Goal: Find specific page/section: Find specific page/section

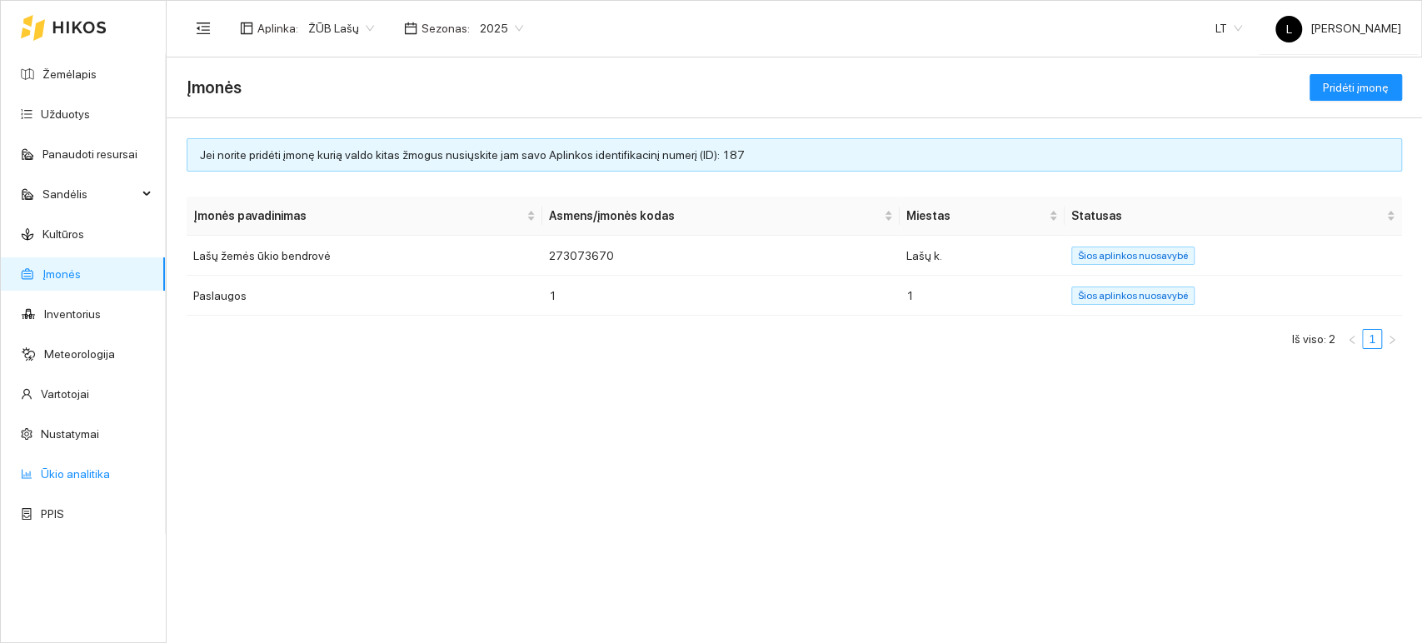
click at [72, 480] on link "Ūkio analitika" at bounding box center [75, 473] width 69 height 13
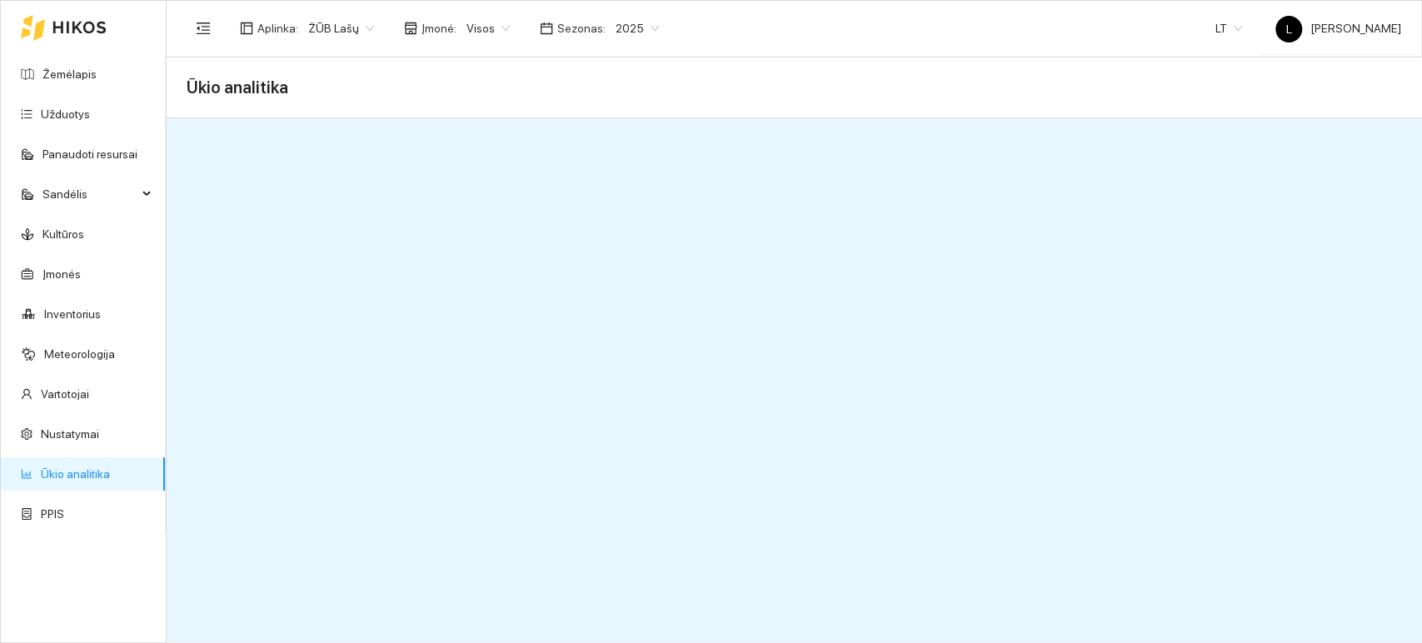
click at [106, 472] on link "Ūkio analitika" at bounding box center [75, 473] width 69 height 13
click at [65, 476] on link "Ūkio analitika" at bounding box center [75, 473] width 69 height 13
click at [218, 94] on span "Ūkio analitika" at bounding box center [238, 87] width 102 height 27
click at [210, 85] on span "Ūkio analitika" at bounding box center [238, 87] width 102 height 27
click at [218, 82] on span "Ūkio analitika" at bounding box center [238, 87] width 102 height 27
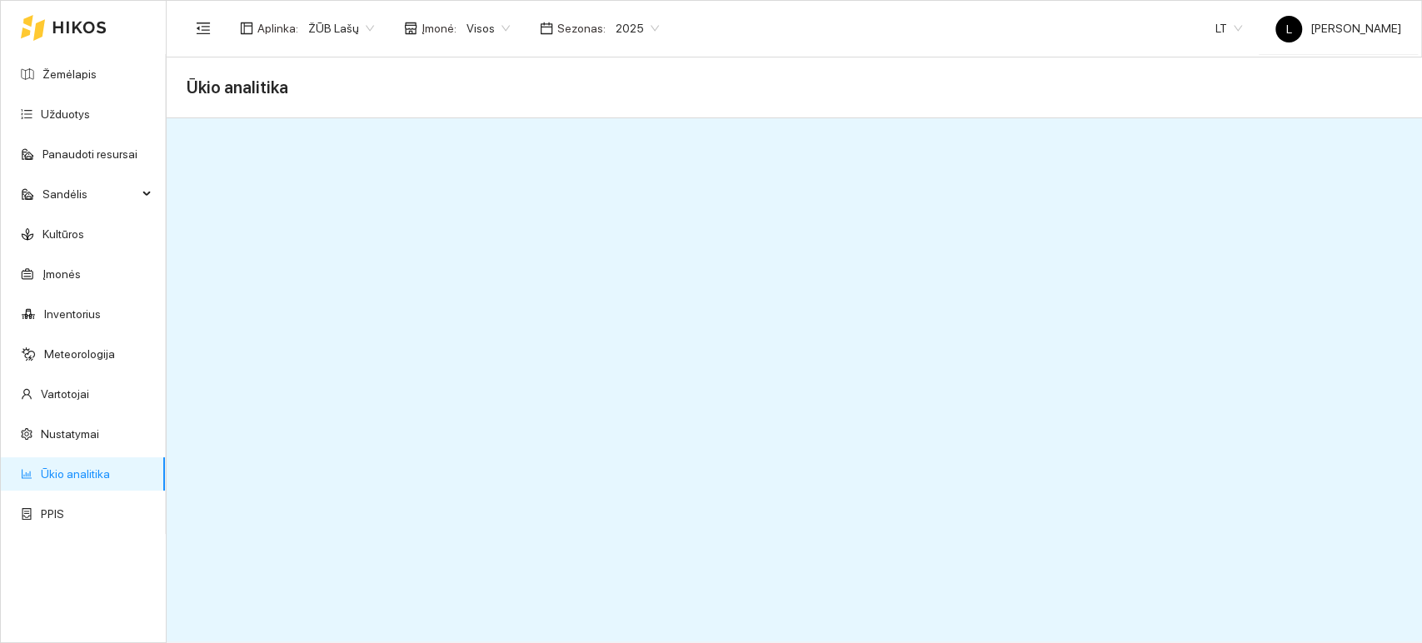
click at [108, 478] on link "Ūkio analitika" at bounding box center [75, 473] width 69 height 13
click at [248, 83] on span "Ūkio analitika" at bounding box center [238, 87] width 102 height 27
click at [254, 85] on span "Ūkio analitika" at bounding box center [238, 87] width 102 height 27
click at [202, 30] on icon "menu-fold" at bounding box center [203, 28] width 15 height 15
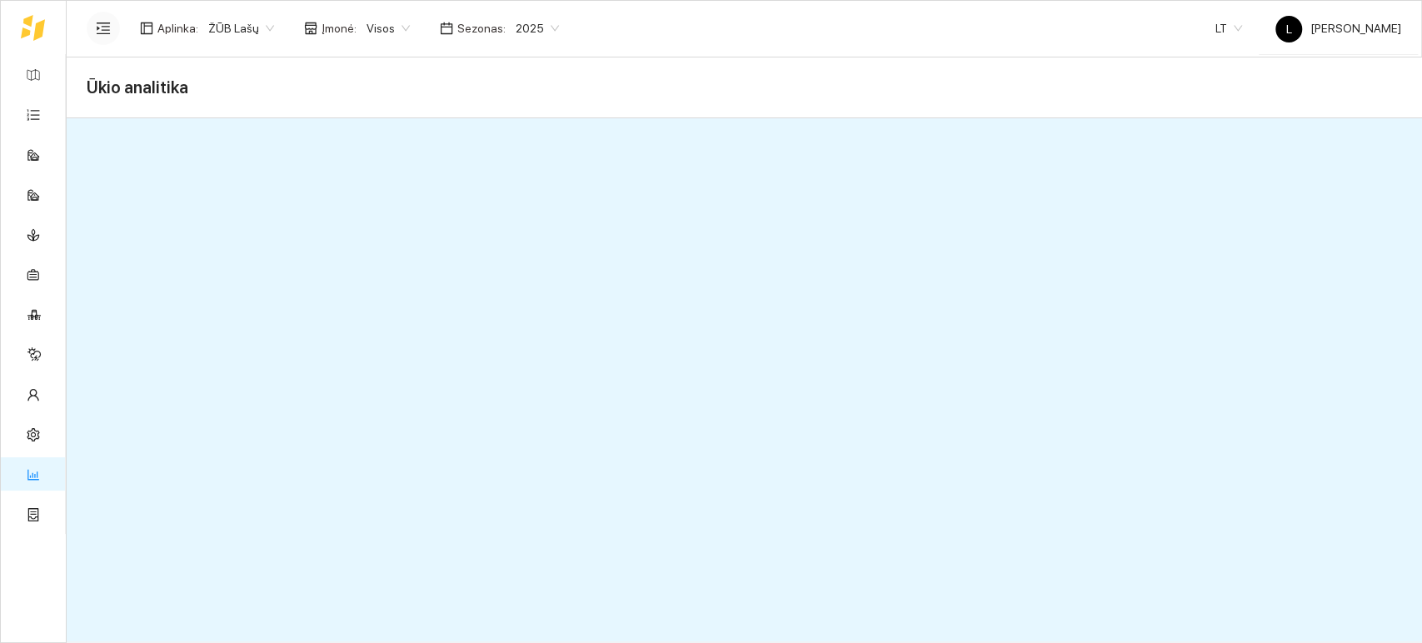
click at [81, 21] on header "Aplinka : ŽŪB Lašų Įmonė : Visos Sezonas : 2025 LT L Lašai Buhalterija" at bounding box center [745, 28] width 1356 height 57
click at [103, 30] on icon "menu-unfold" at bounding box center [103, 28] width 15 height 15
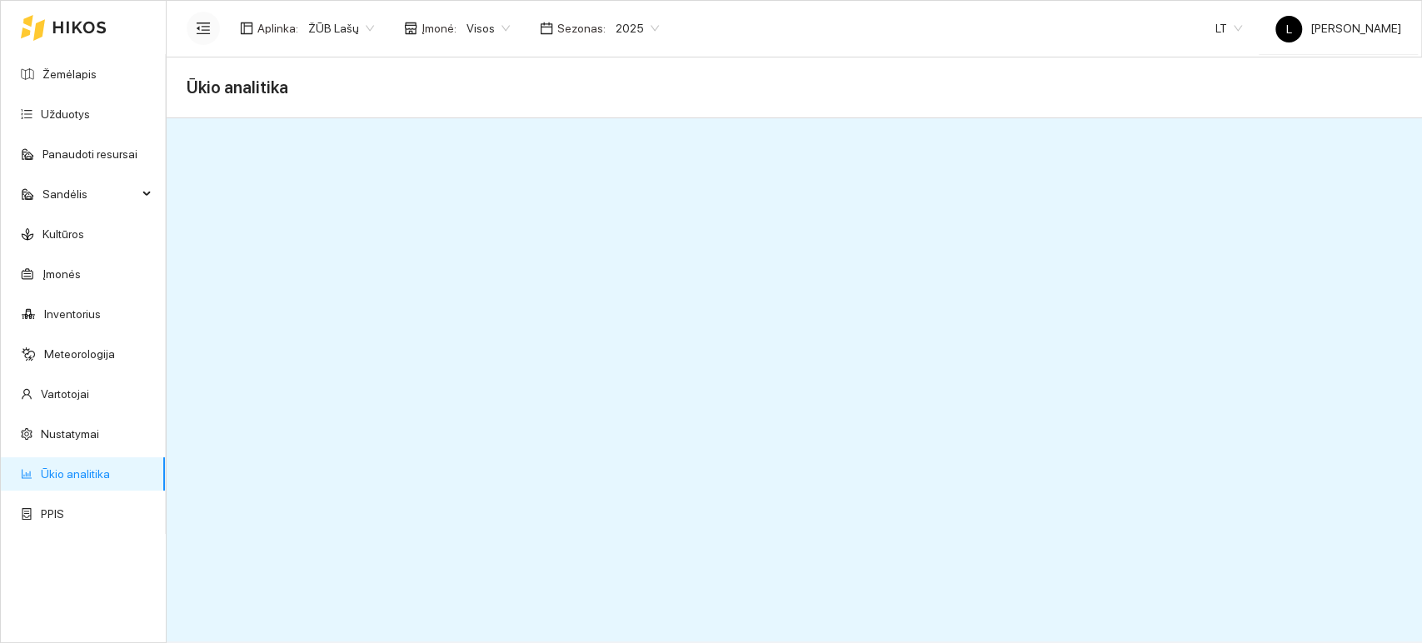
click at [242, 87] on span "Ūkio analitika" at bounding box center [238, 87] width 102 height 27
click at [77, 476] on link "Ūkio analitika" at bounding box center [75, 473] width 69 height 13
click at [89, 475] on link "Ūkio analitika" at bounding box center [75, 473] width 69 height 13
click at [58, 475] on link "Ūkio analitika" at bounding box center [75, 473] width 69 height 13
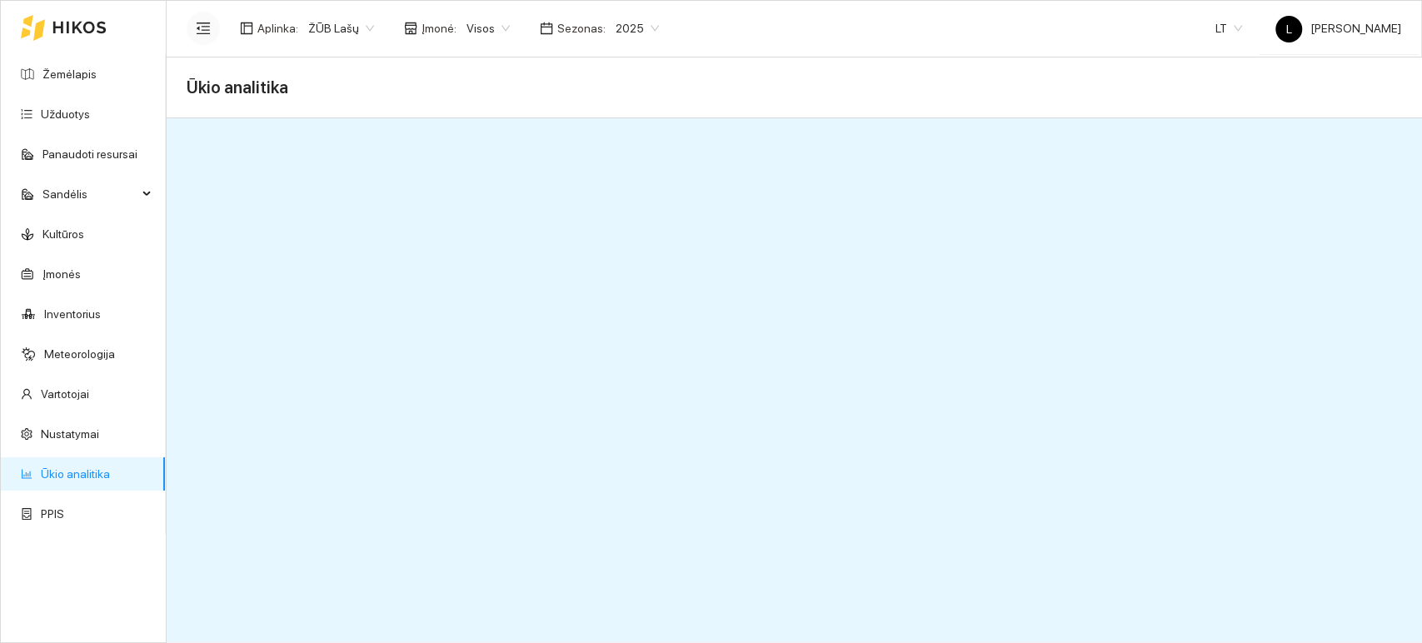
click at [58, 473] on link "Ūkio analitika" at bounding box center [75, 473] width 69 height 13
click at [62, 476] on link "Ūkio analitika" at bounding box center [75, 473] width 69 height 13
click at [67, 470] on link "Ūkio analitika" at bounding box center [75, 473] width 69 height 13
click at [232, 92] on span "Ūkio analitika" at bounding box center [238, 87] width 102 height 27
click at [62, 319] on link "Inventorius" at bounding box center [72, 313] width 57 height 13
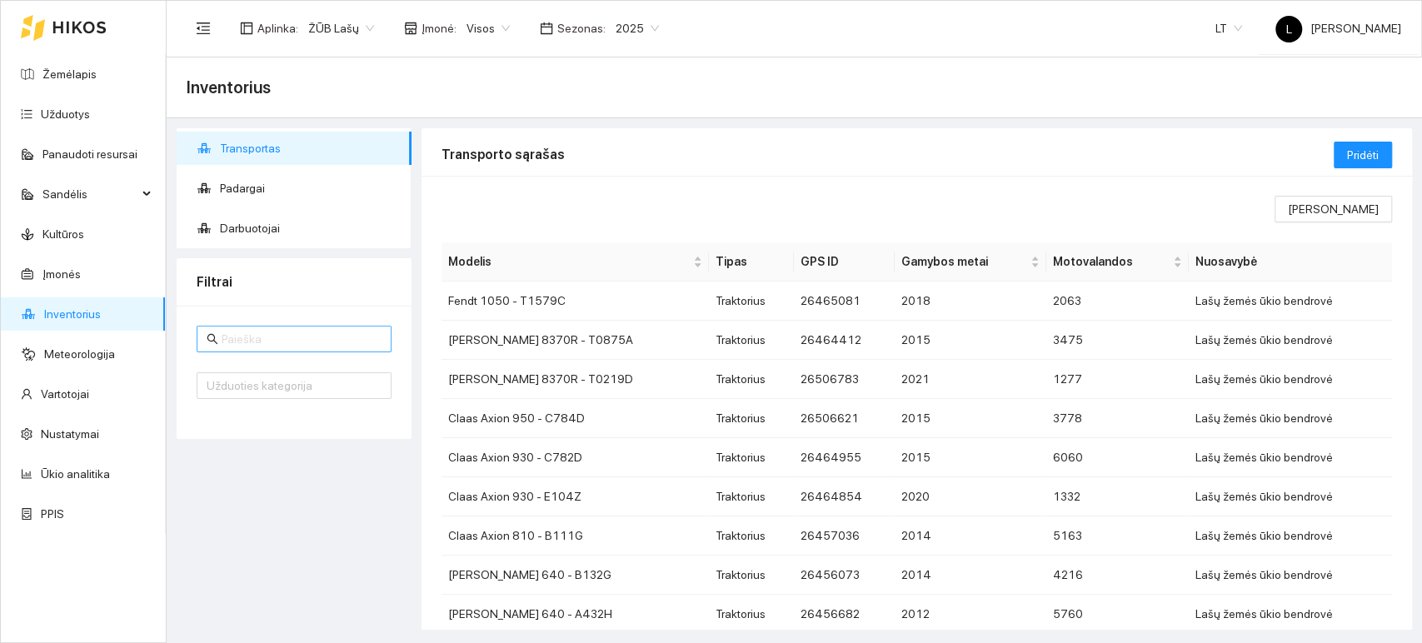
click at [302, 343] on input "text" at bounding box center [302, 339] width 160 height 18
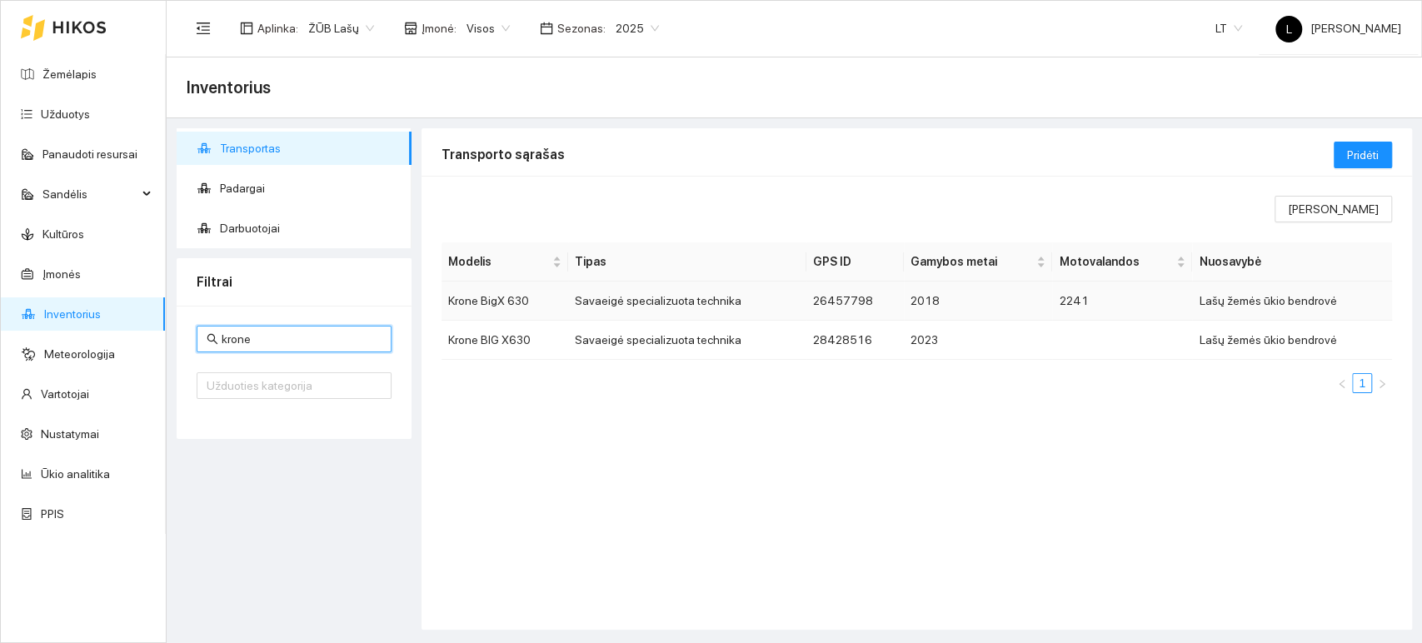
type input "krone"
click at [641, 310] on td "Savaeigė specializuota technika" at bounding box center [687, 301] width 238 height 39
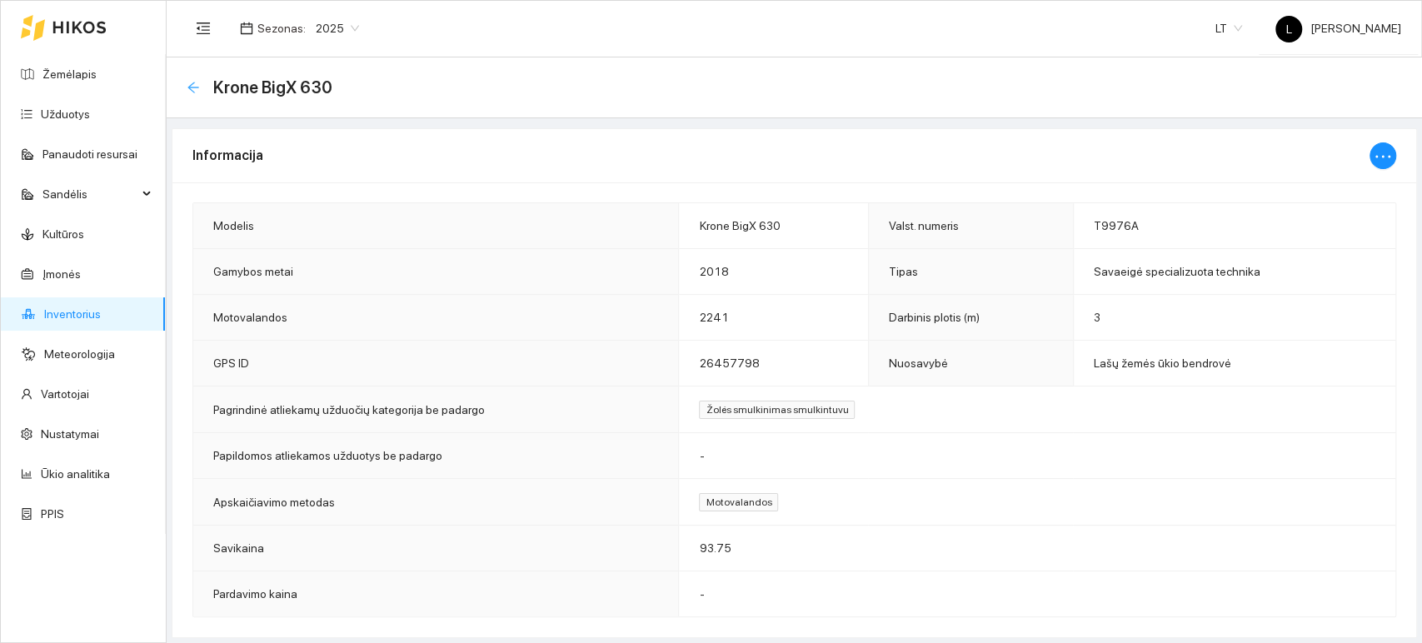
click at [198, 87] on icon "arrow-left" at bounding box center [192, 87] width 11 height 11
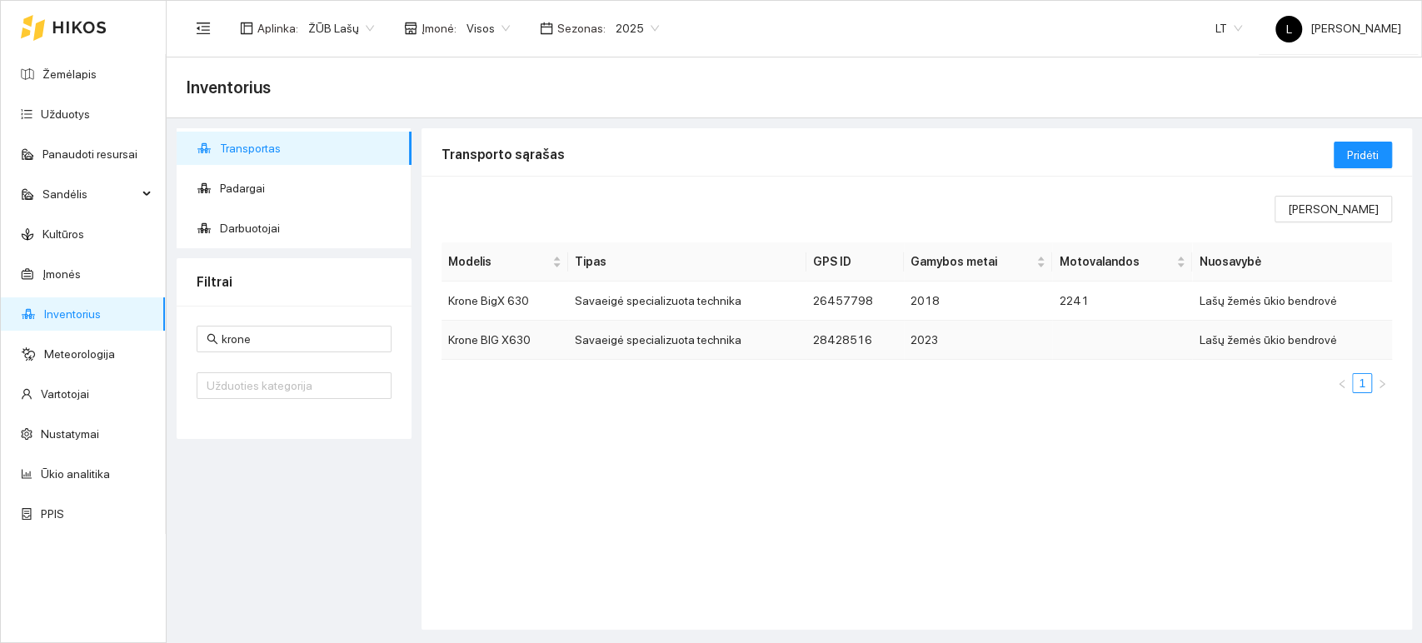
click at [667, 341] on td "Savaeigė specializuota technika" at bounding box center [687, 340] width 238 height 39
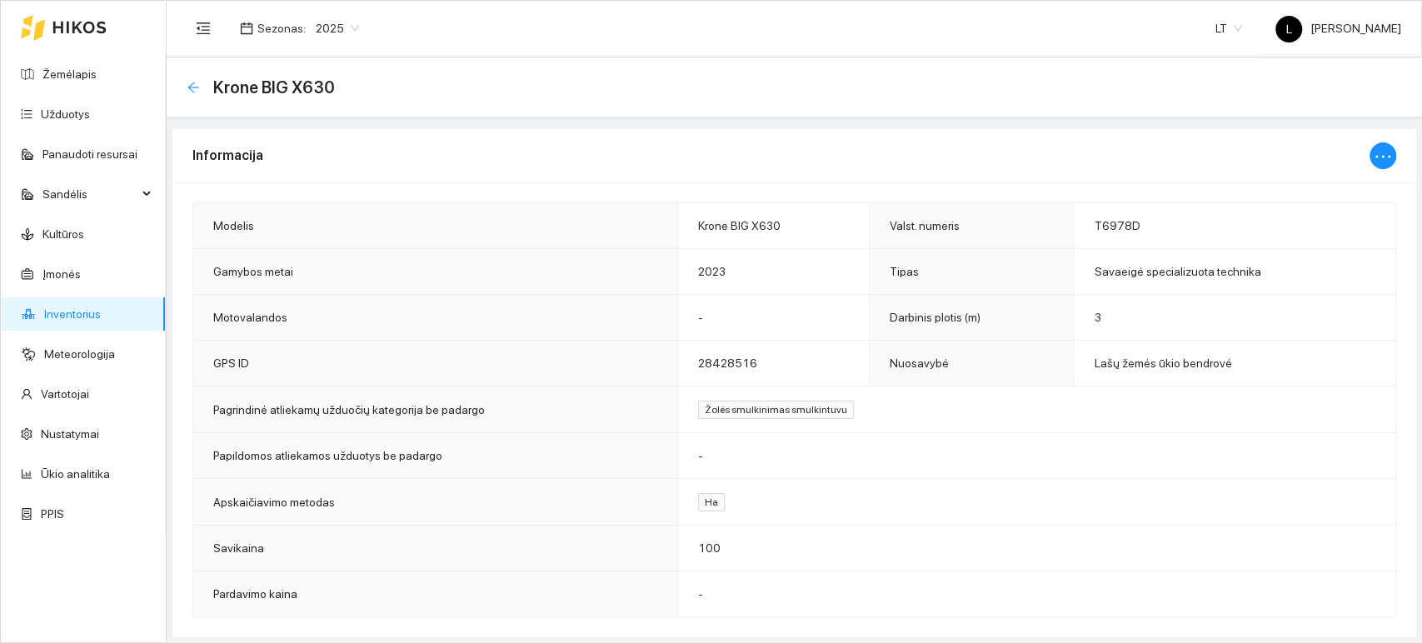
click at [197, 92] on icon "arrow-left" at bounding box center [193, 87] width 13 height 13
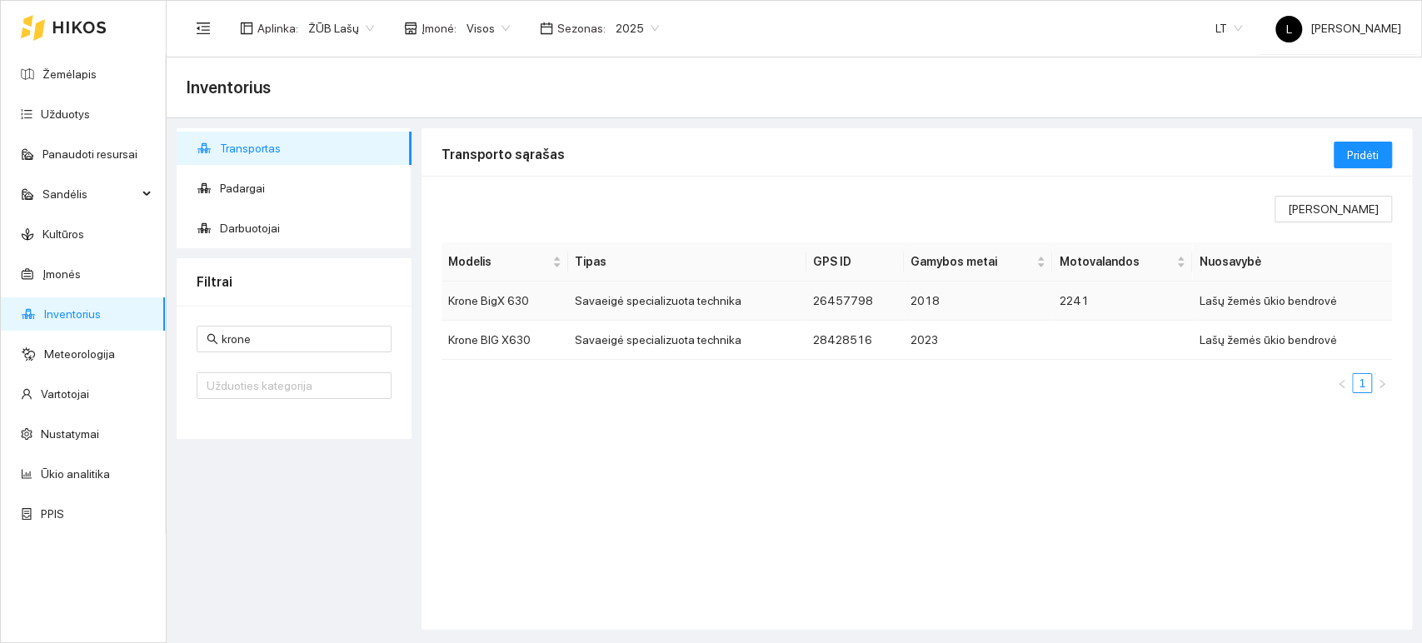
click at [675, 302] on td "Savaeigė specializuota technika" at bounding box center [687, 301] width 238 height 39
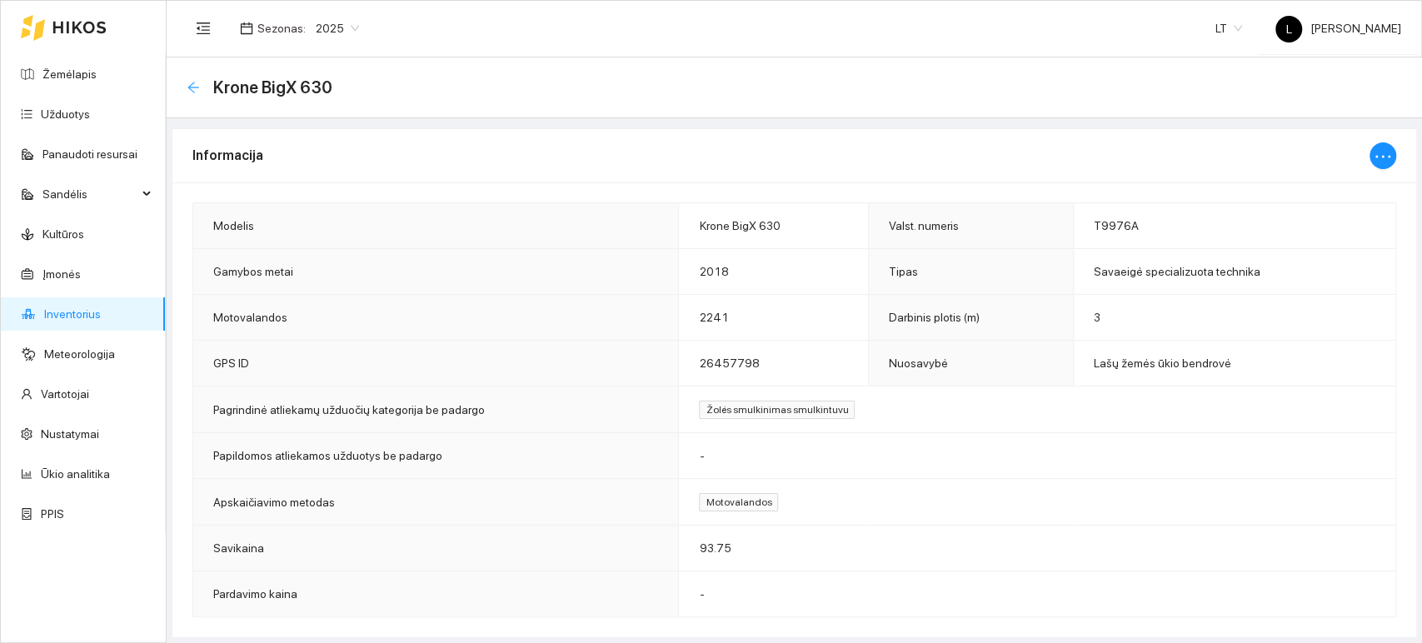
click at [191, 85] on icon "arrow-left" at bounding box center [193, 87] width 13 height 13
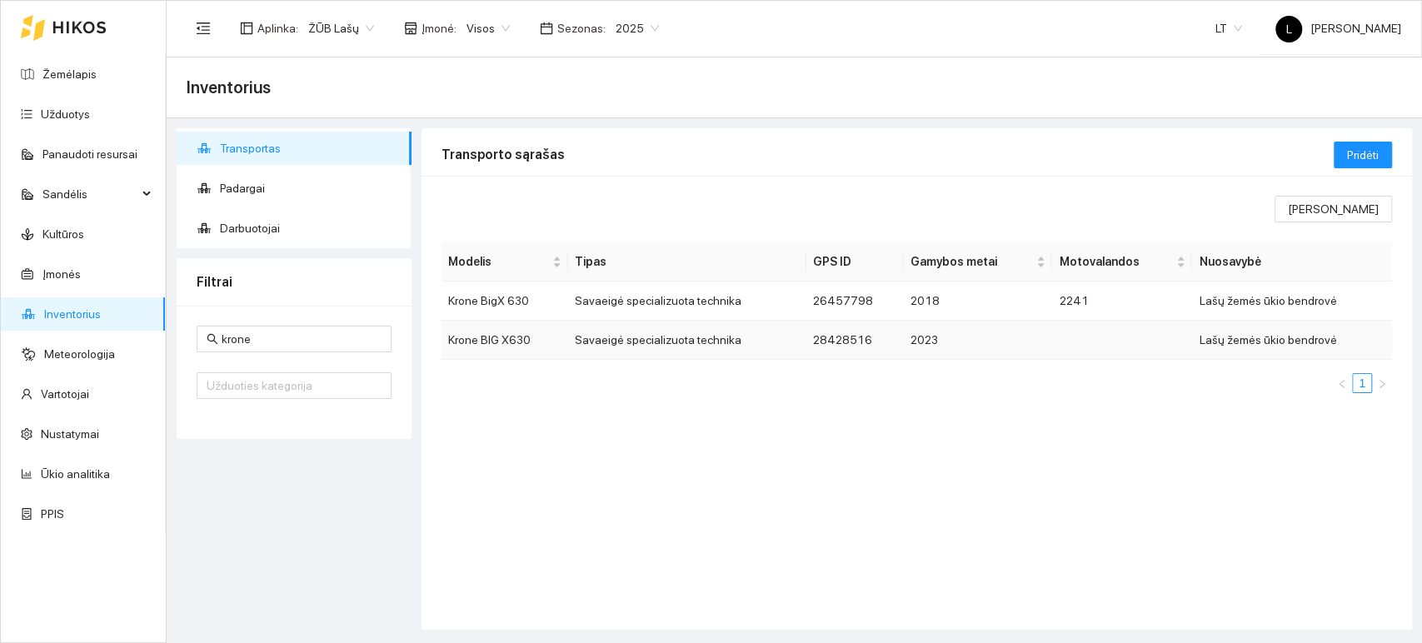
click at [677, 341] on td "Savaeigė specializuota technika" at bounding box center [687, 340] width 238 height 39
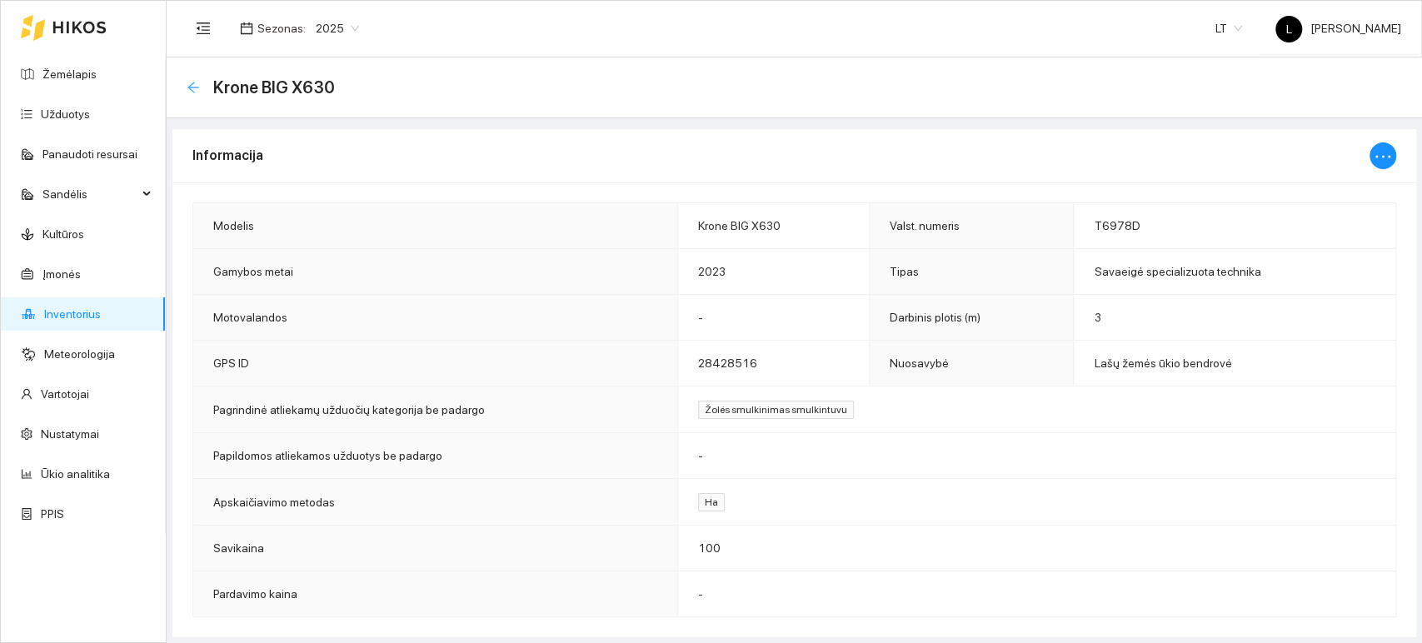
click at [192, 91] on icon "arrow-left" at bounding box center [192, 87] width 11 height 11
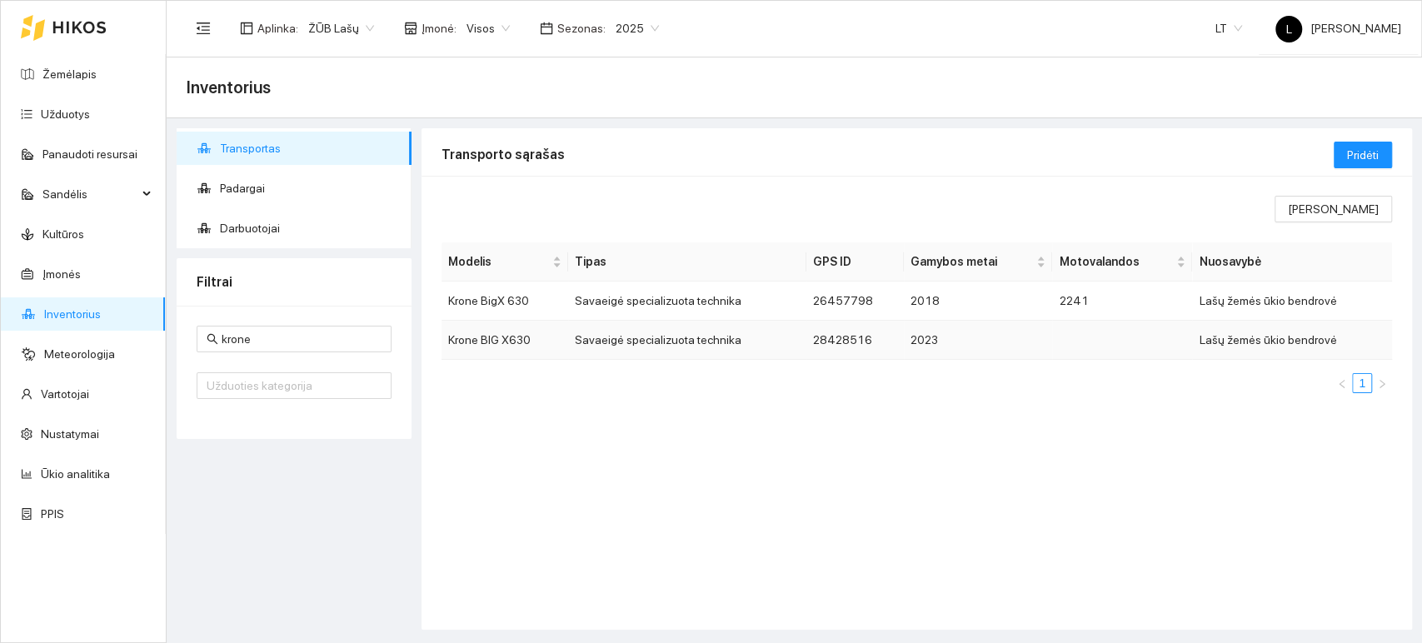
click at [850, 340] on td "28428516" at bounding box center [855, 340] width 97 height 39
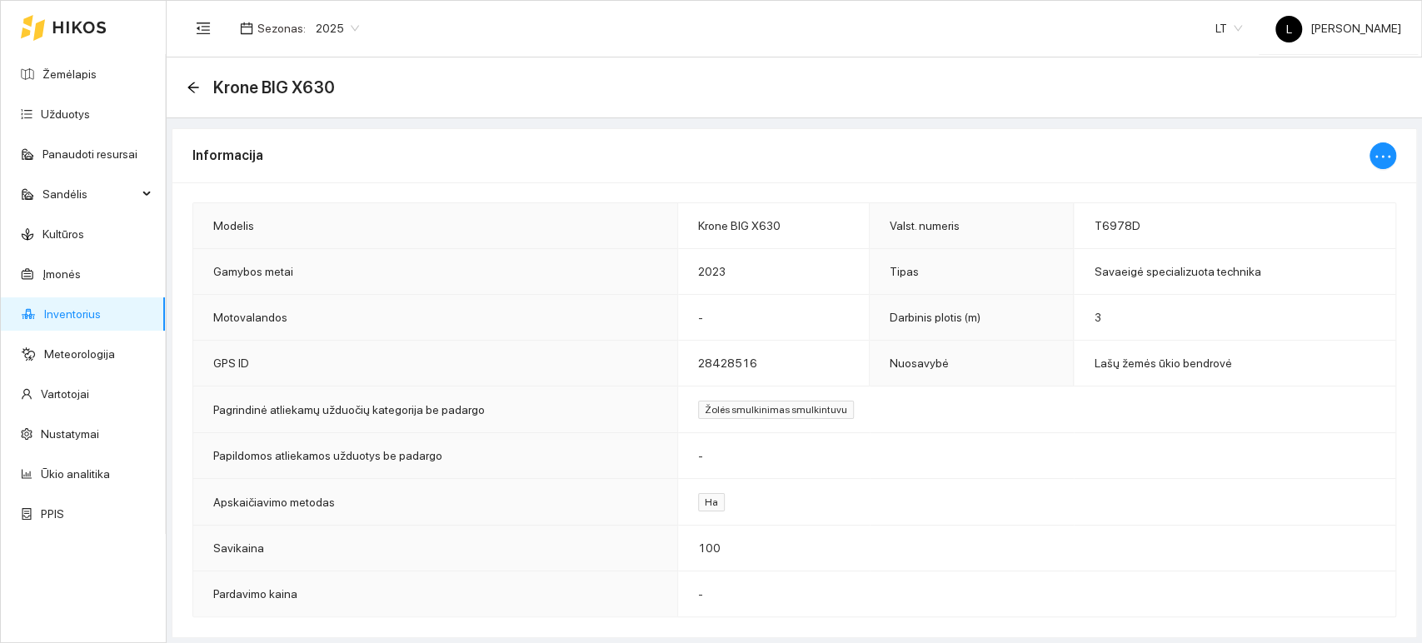
click at [98, 317] on link "Inventorius" at bounding box center [72, 313] width 57 height 13
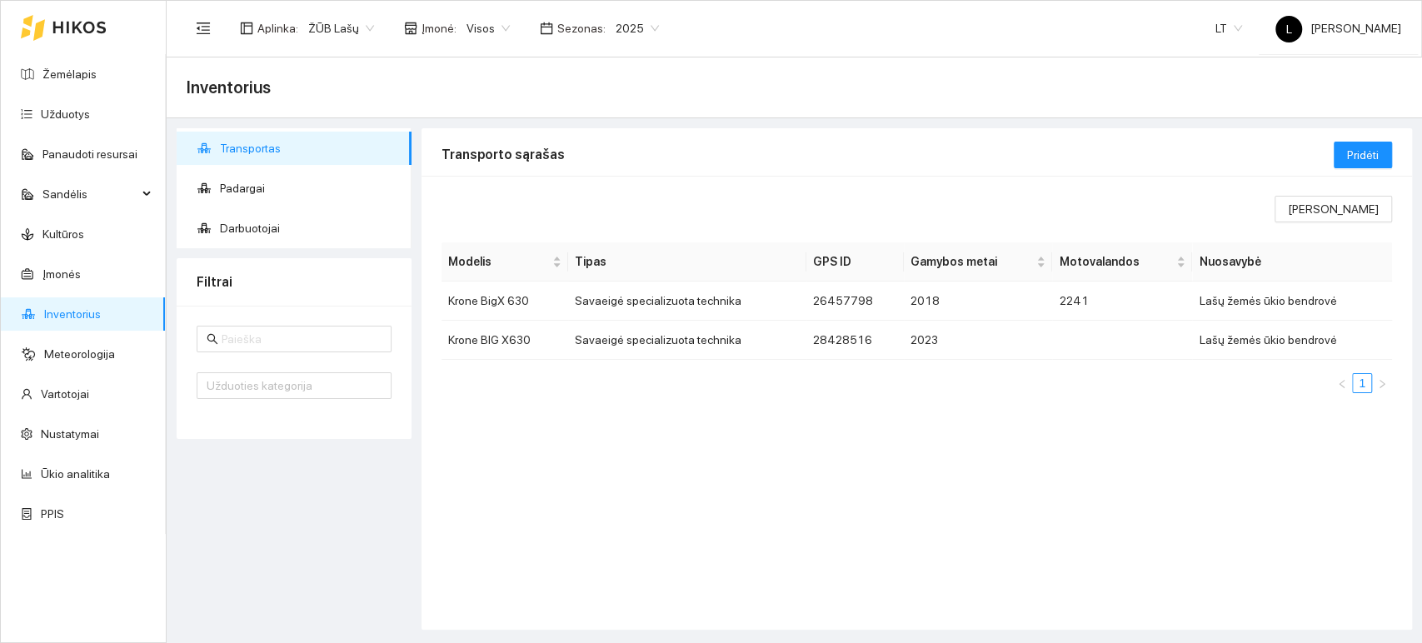
type input "krone"
click at [249, 223] on span "Darbuotojai" at bounding box center [309, 228] width 178 height 33
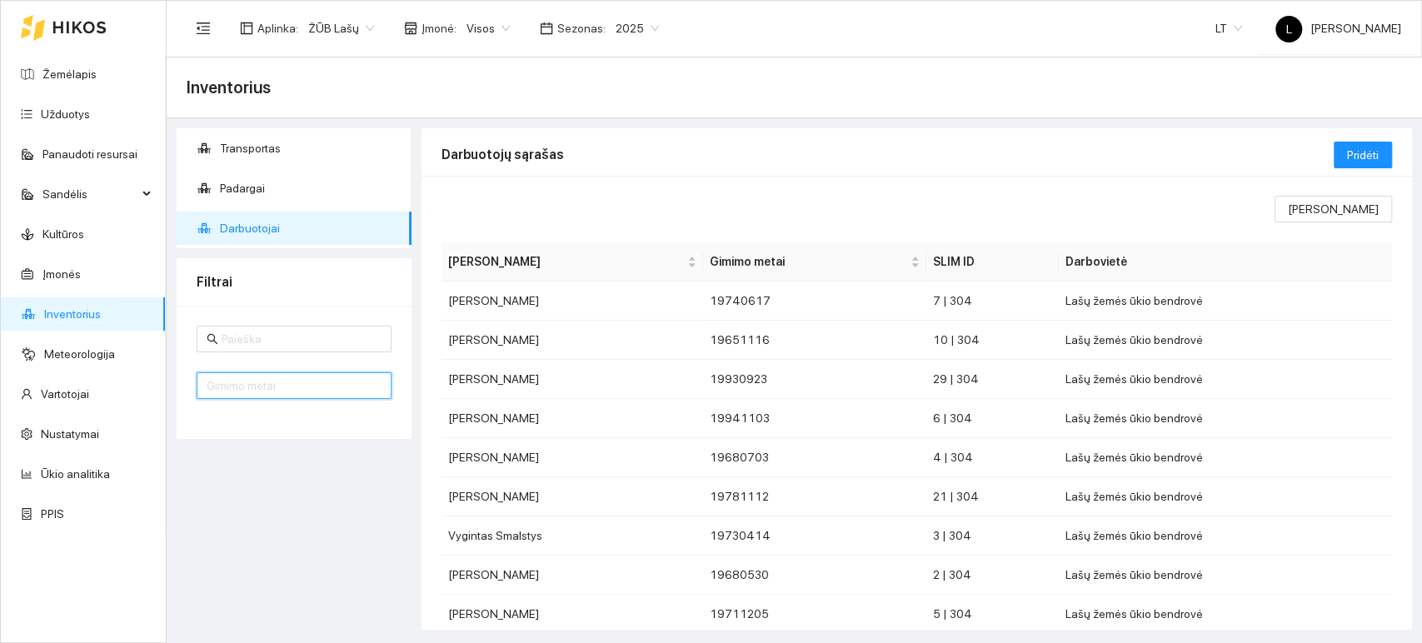
click at [242, 387] on input "number" at bounding box center [294, 385] width 195 height 27
click at [267, 332] on input "text" at bounding box center [302, 339] width 160 height 18
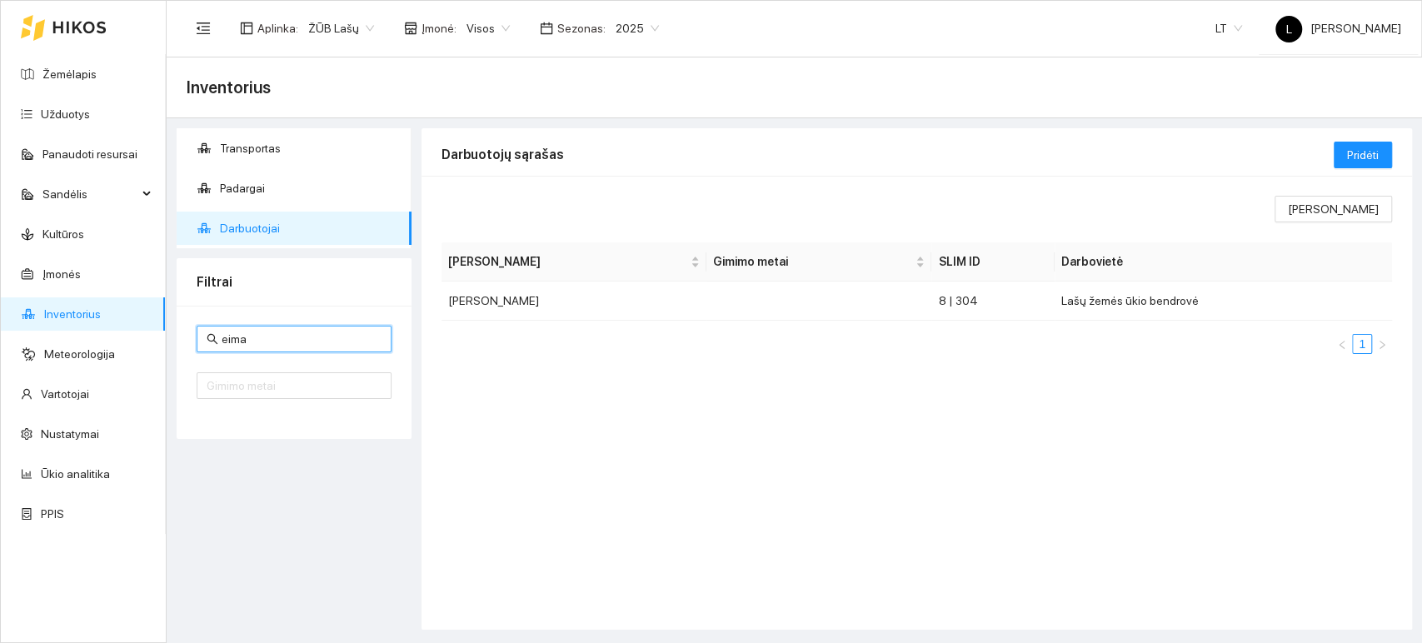
type input "eima"
